Goal: Task Accomplishment & Management: Complete application form

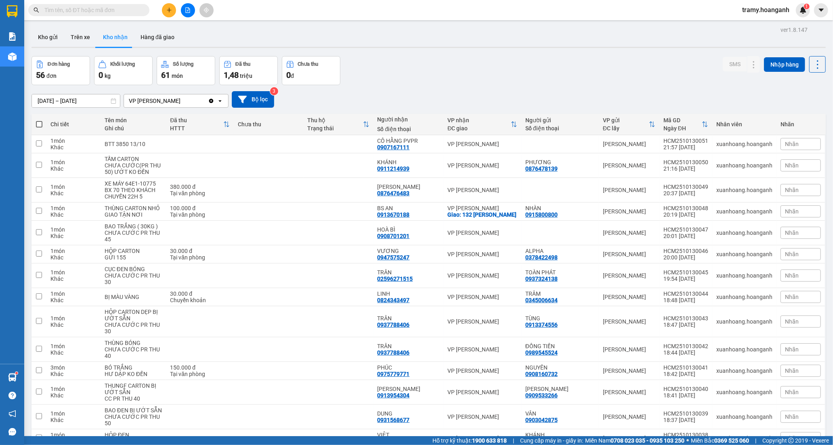
click at [126, 10] on input "text" at bounding box center [91, 10] width 95 height 9
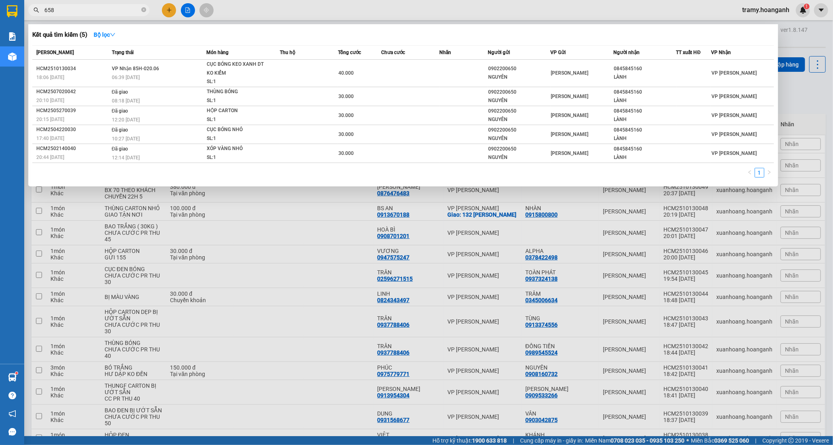
type input "658"
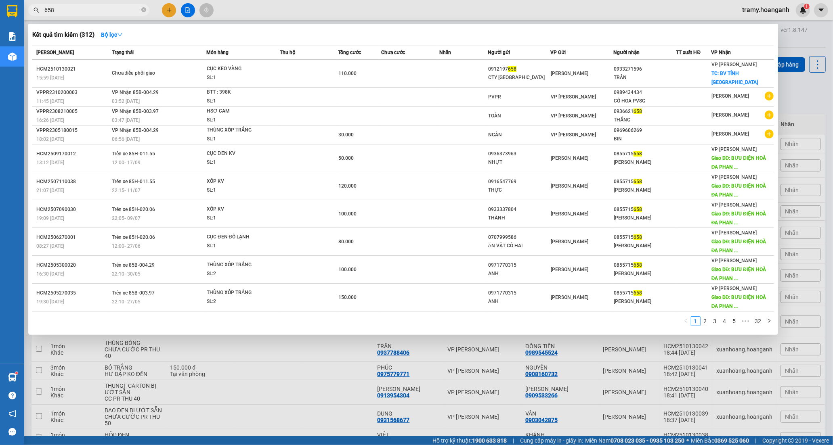
click at [100, 12] on input "658" at bounding box center [91, 10] width 95 height 9
click at [143, 9] on icon "close-circle" at bounding box center [143, 9] width 5 height 5
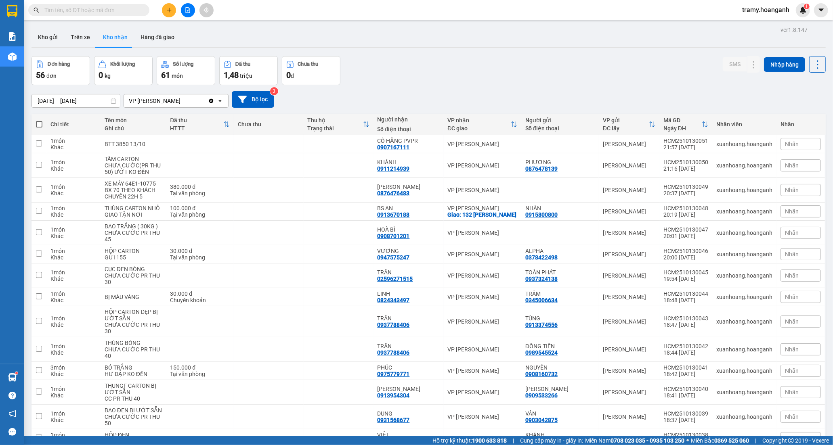
click at [124, 10] on input "text" at bounding box center [91, 10] width 95 height 9
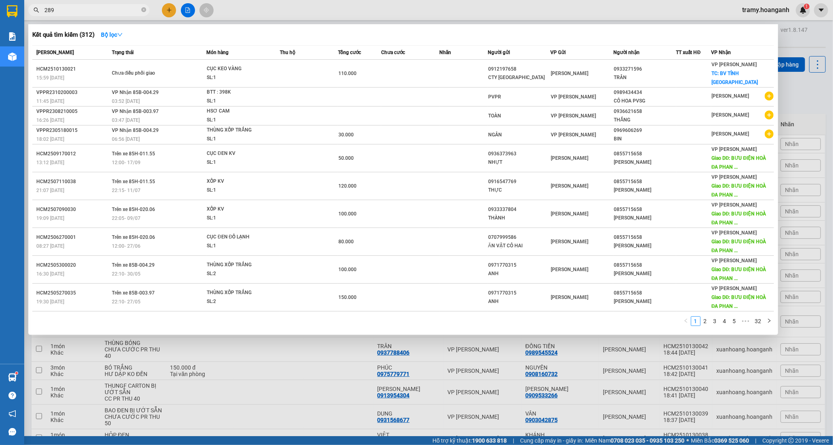
type input "289"
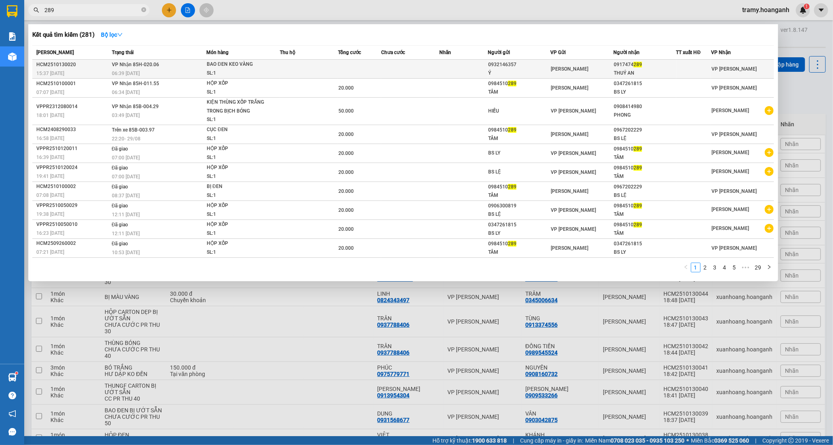
click at [382, 66] on td at bounding box center [410, 69] width 58 height 19
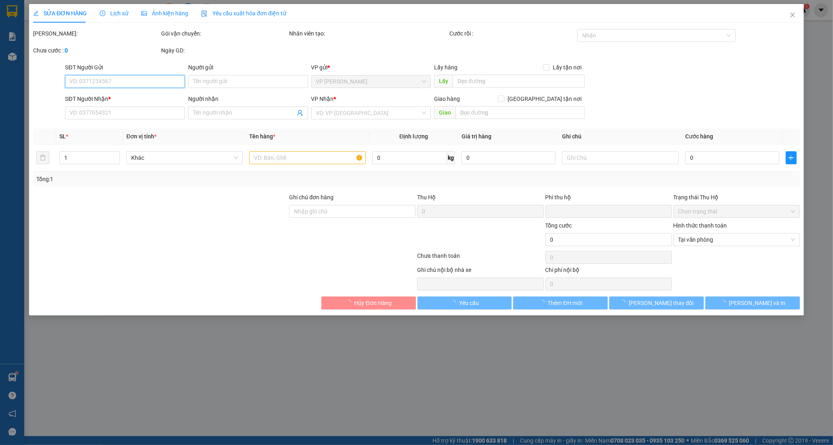
type input "0932146357"
type input "Ý"
type input "0917474289"
type input "THUÝ AN"
type input "0"
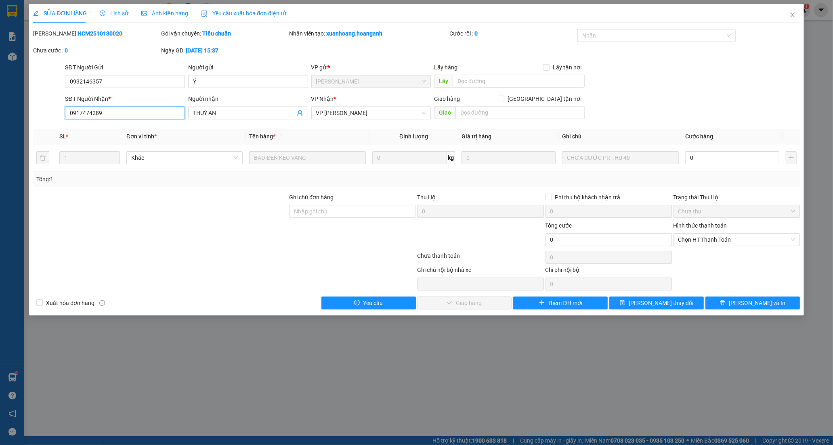
drag, startPoint x: 121, startPoint y: 117, endPoint x: 13, endPoint y: 116, distance: 108.6
click at [13, 116] on div "SỬA ĐƠN HÀNG Lịch sử Ảnh kiện hàng Yêu cầu xuất hóa đơn điện tử Total Paid Fee …" at bounding box center [416, 222] width 833 height 445
click at [792, 13] on icon "close" at bounding box center [792, 15] width 6 height 6
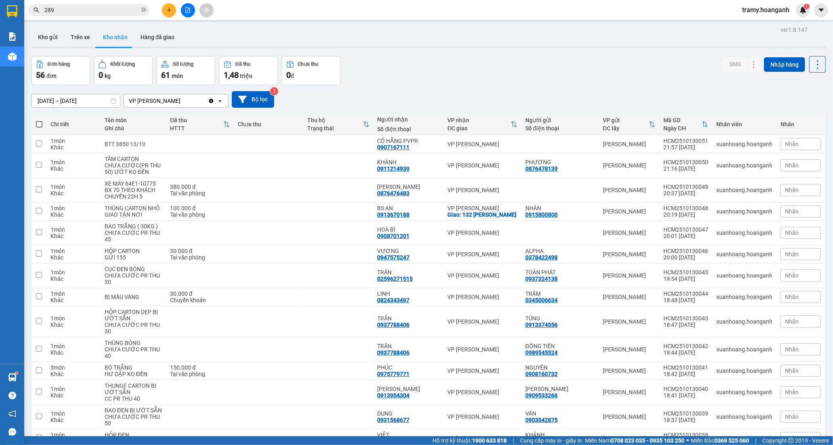
click at [75, 8] on input "289" at bounding box center [91, 10] width 95 height 9
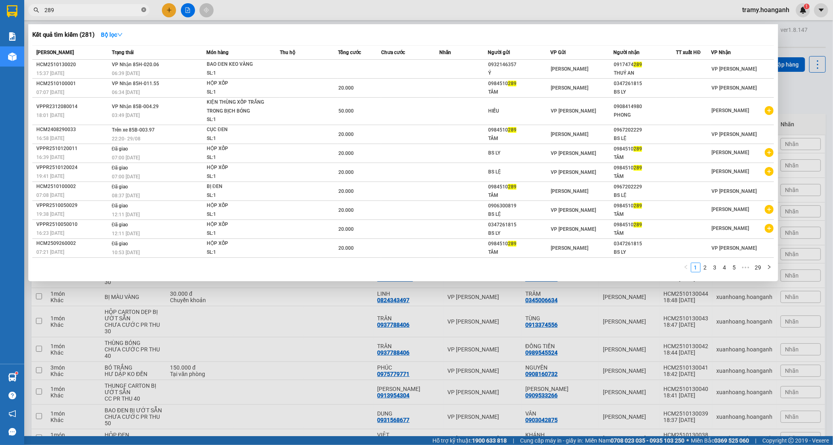
click at [143, 8] on icon "close-circle" at bounding box center [143, 9] width 5 height 5
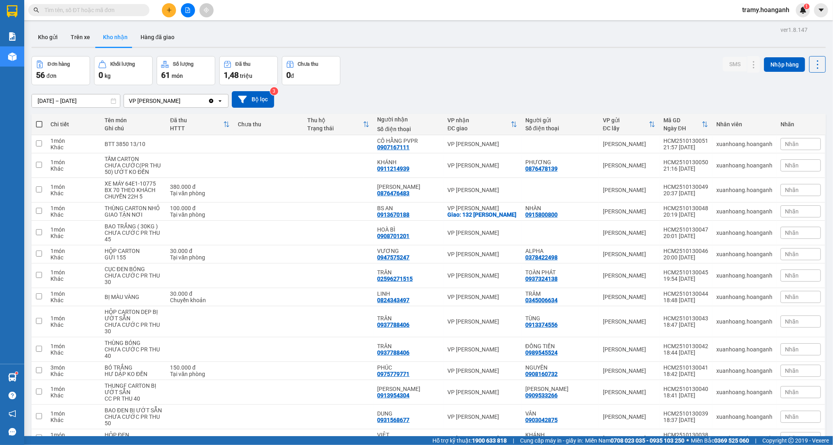
click at [89, 6] on input "text" at bounding box center [91, 10] width 95 height 9
paste input "0917474289"
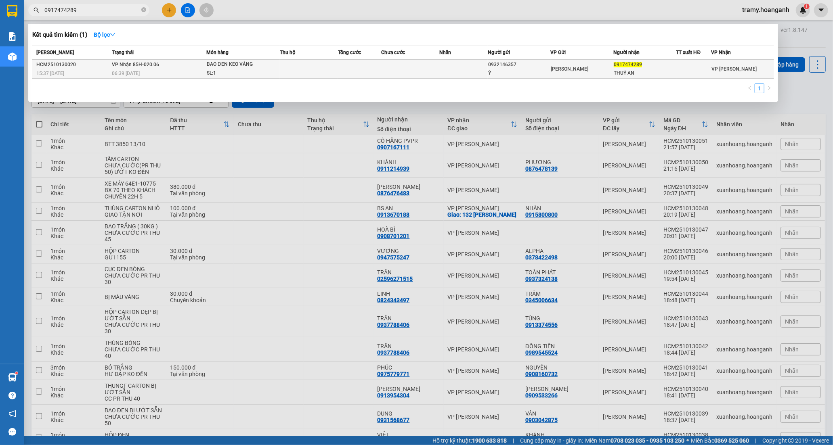
type input "0917474289"
click at [302, 63] on td at bounding box center [309, 69] width 58 height 19
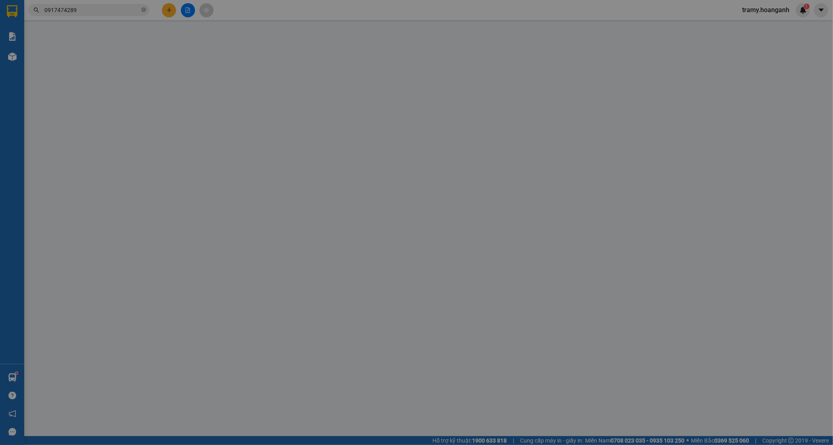
type input "0932146357"
type input "Ý"
type input "0917474289"
type input "THUÝ AN"
type input "0"
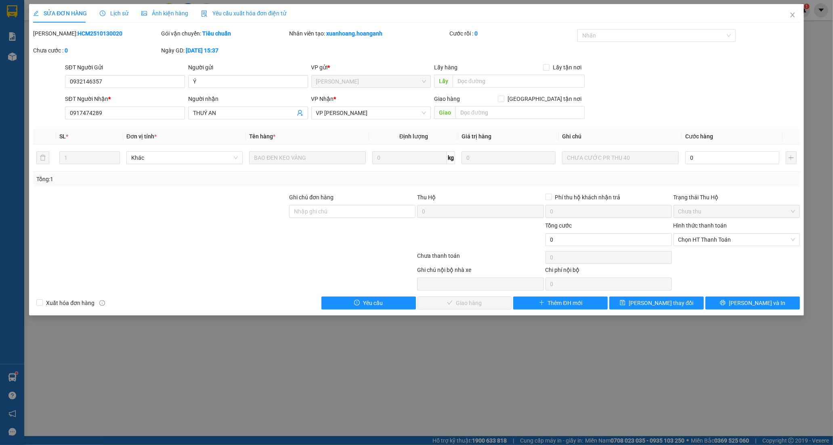
click at [187, 132] on th "Đơn vị tính *" at bounding box center [184, 137] width 123 height 16
click at [706, 160] on input "0" at bounding box center [732, 157] width 94 height 13
type input "4"
type input "40"
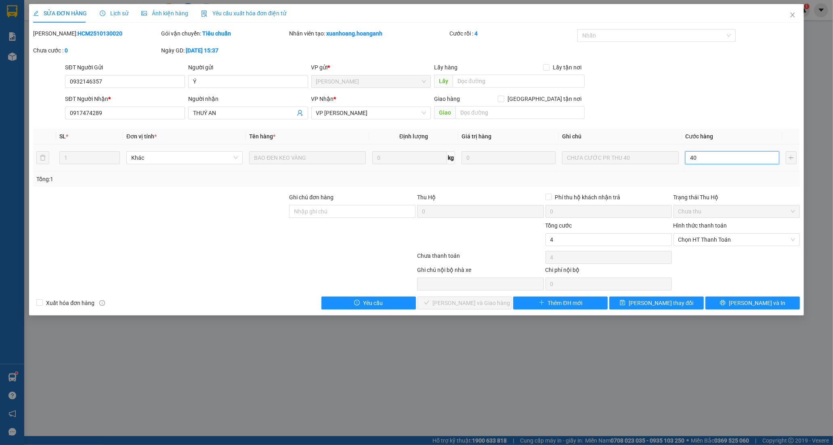
type input "40"
type input "40.000"
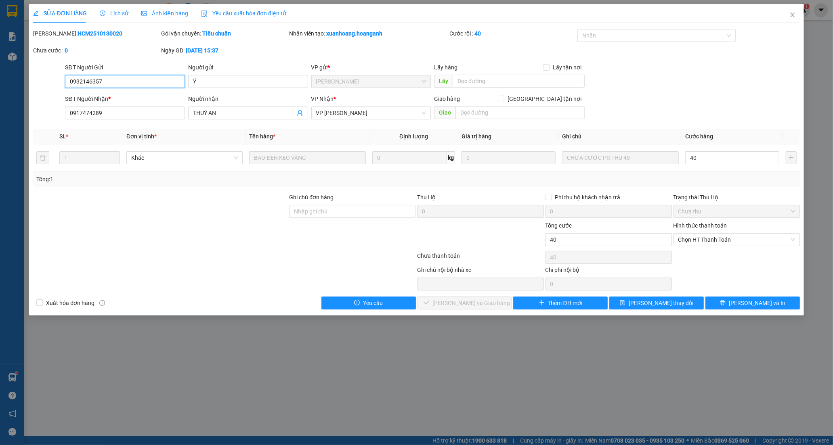
type input "40.000"
drag, startPoint x: 102, startPoint y: 79, endPoint x: 34, endPoint y: 94, distance: 69.5
click at [35, 94] on form "SĐT Người Gửi 0932146357 0932146357 Người gửi Ý VP gửi * [GEOGRAPHIC_DATA] Lấy …" at bounding box center [416, 93] width 767 height 60
click at [719, 245] on span "Chọn HT Thanh Toán" at bounding box center [736, 240] width 117 height 12
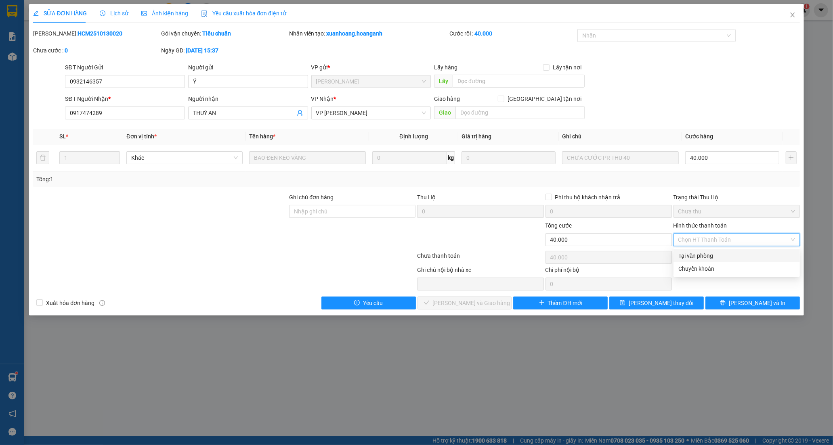
drag, startPoint x: 710, startPoint y: 259, endPoint x: 701, endPoint y: 258, distance: 8.5
click at [709, 258] on div "Tại văn phòng" at bounding box center [736, 256] width 117 height 9
type input "0"
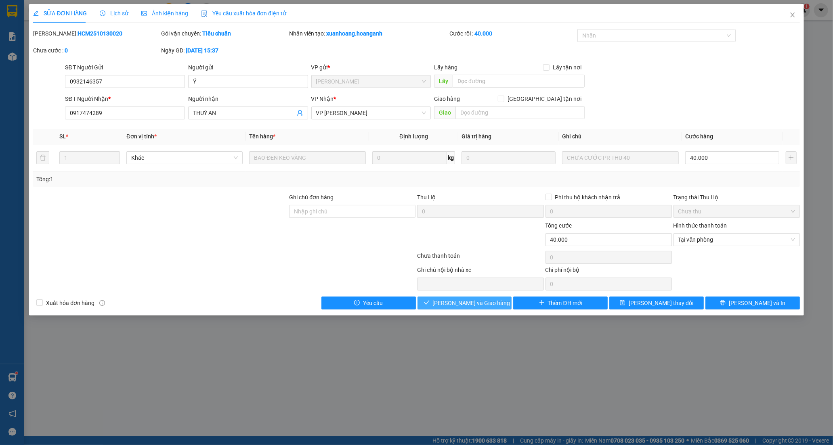
click at [463, 304] on span "[PERSON_NAME] và Giao hàng" at bounding box center [472, 303] width 78 height 9
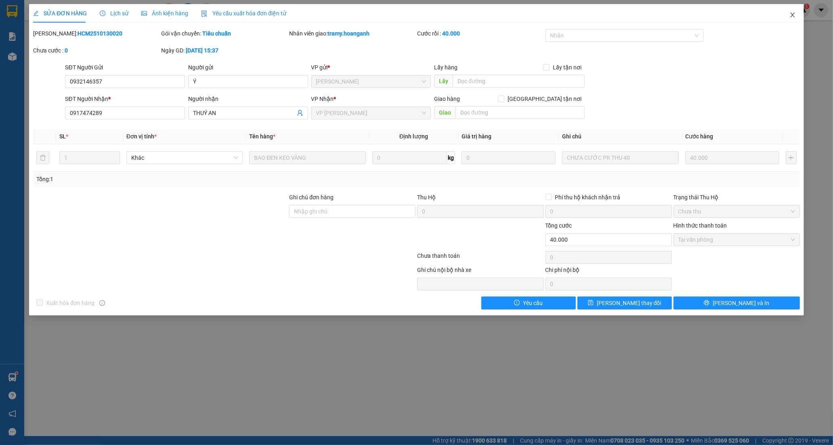
click at [792, 13] on icon "close" at bounding box center [792, 15] width 6 height 6
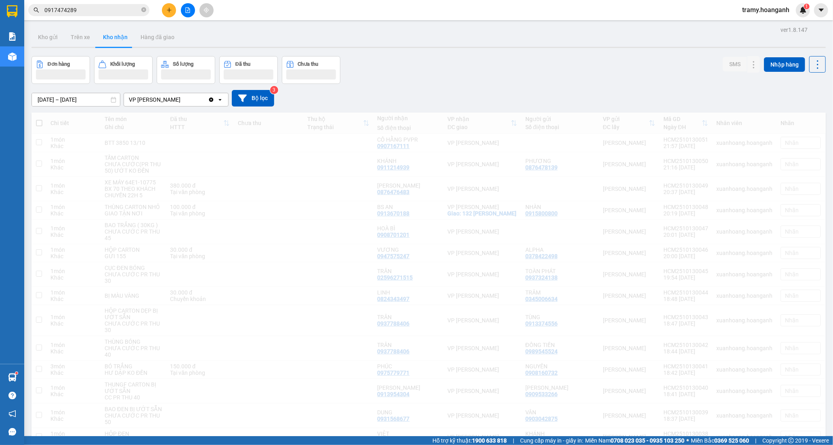
click at [165, 14] on button at bounding box center [169, 10] width 14 height 14
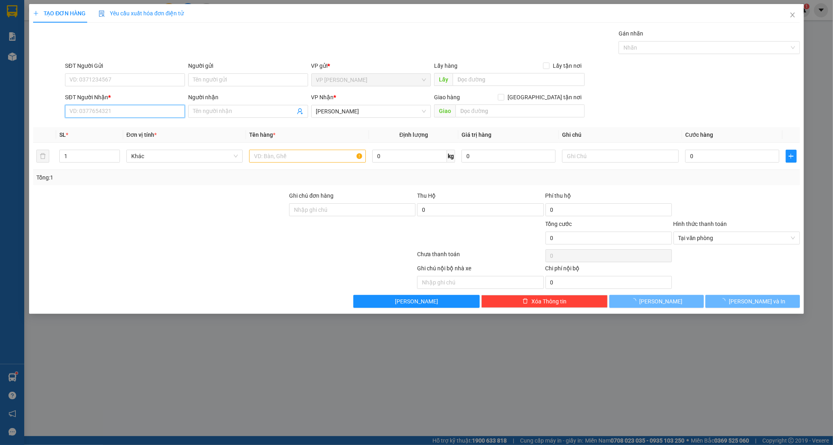
click at [102, 111] on input "SĐT Người Nhận *" at bounding box center [125, 111] width 120 height 13
paste input "0932146357"
type input "0932146357"
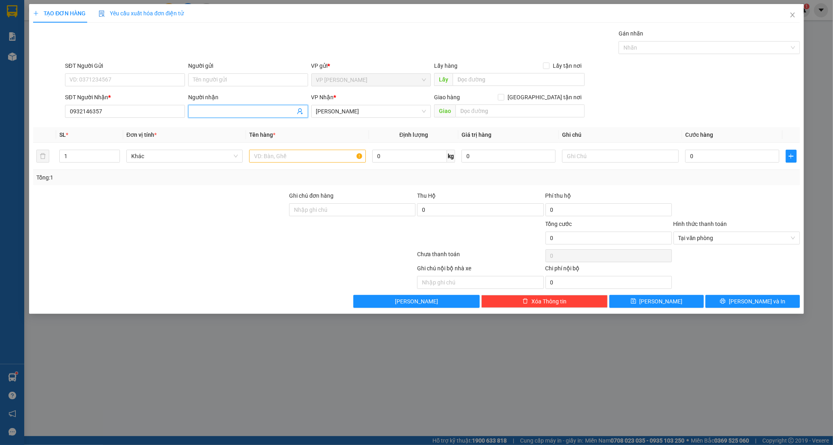
click at [245, 111] on input "Người nhận" at bounding box center [244, 111] width 102 height 9
type input "Y"
type input "Ý"
click at [207, 237] on div at bounding box center [160, 234] width 256 height 28
click at [266, 162] on input "text" at bounding box center [307, 156] width 116 height 13
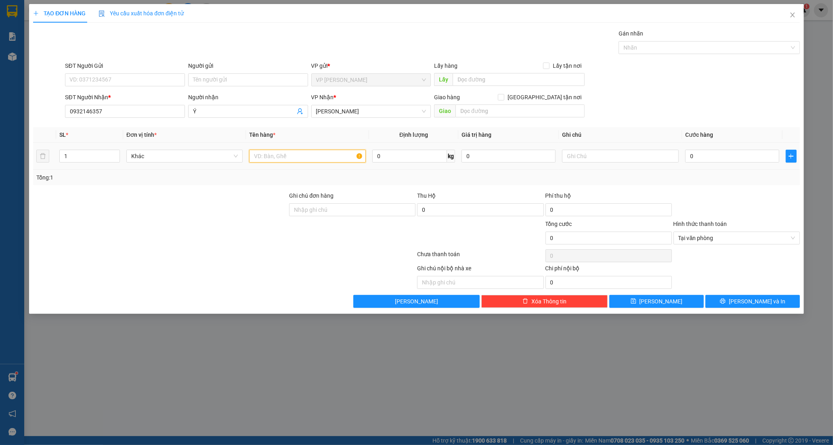
click at [272, 158] on input "text" at bounding box center [307, 156] width 116 height 13
type input "CỤC ĐEN KV"
click at [594, 161] on input "text" at bounding box center [620, 156] width 116 height 13
type input "CC SG THU 40"
click at [749, 307] on button "[PERSON_NAME] và In" at bounding box center [752, 301] width 94 height 13
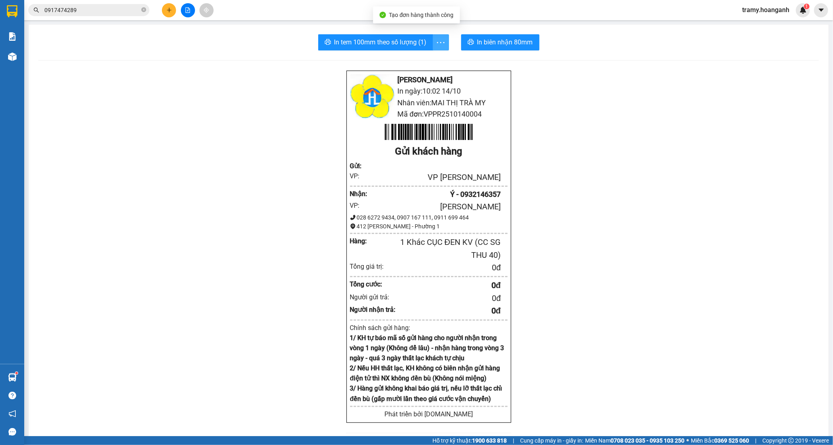
drag, startPoint x: 438, startPoint y: 39, endPoint x: 432, endPoint y: 55, distance: 16.7
click at [438, 40] on icon "more" at bounding box center [441, 43] width 10 height 10
click at [430, 62] on div "In tem 100mm" at bounding box center [422, 60] width 36 height 9
